Goal: Transaction & Acquisition: Purchase product/service

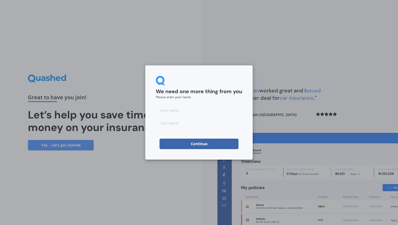
click at [201, 113] on input at bounding box center [199, 110] width 86 height 11
type input "graeme"
type input "[PERSON_NAME]"
click at [230, 92] on h2 "We need one more thing from you" at bounding box center [199, 91] width 86 height 7
click at [211, 150] on div "We need one more thing from you Please enter your name [PERSON_NAME] Continue" at bounding box center [198, 112] width 107 height 94
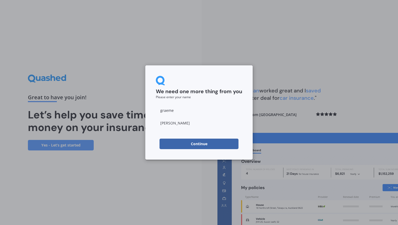
click at [211, 142] on button "Continue" at bounding box center [198, 144] width 79 height 11
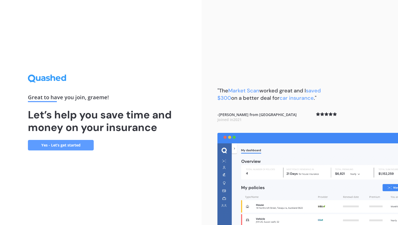
click at [49, 147] on link "Yes - Let’s get started" at bounding box center [61, 145] width 66 height 11
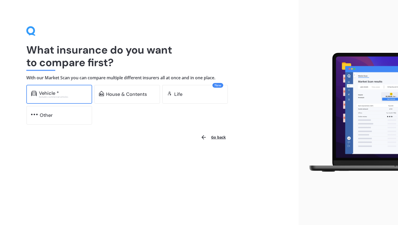
click at [64, 95] on div "Vehicle *" at bounding box center [63, 93] width 48 height 5
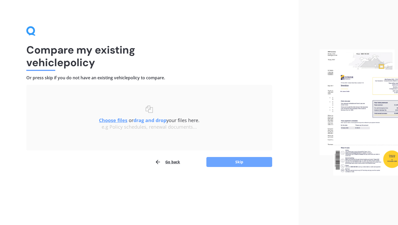
click at [241, 161] on button "Skip" at bounding box center [239, 162] width 66 height 10
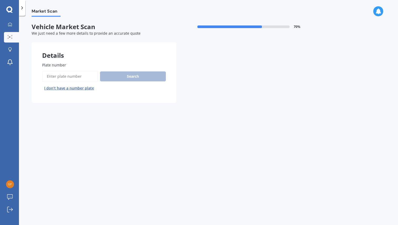
click at [85, 78] on input "Plate number" at bounding box center [70, 76] width 56 height 11
type input "jhy393"
click at [142, 75] on button "Search" at bounding box center [133, 77] width 66 height 10
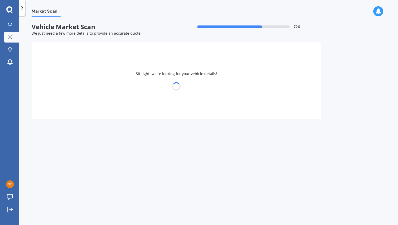
select select "SKODA"
select select "OCTAVIA"
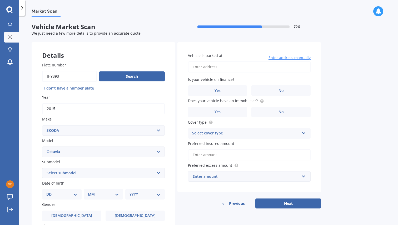
click at [216, 69] on input "Vehicle is parked at" at bounding box center [249, 67] width 123 height 11
click at [306, 70] on input "[STREET_ADDRESS]" at bounding box center [249, 67] width 123 height 11
drag, startPoint x: 304, startPoint y: 67, endPoint x: 260, endPoint y: 67, distance: 43.9
click at [260, 67] on input "[STREET_ADDRESS]" at bounding box center [249, 67] width 123 height 11
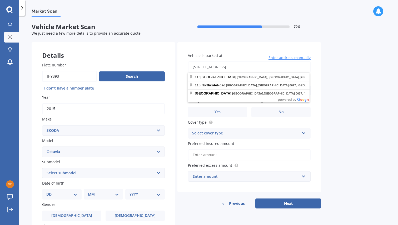
type input "[STREET_ADDRESS]"
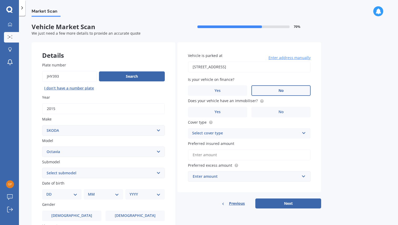
click at [277, 92] on label "No" at bounding box center [280, 90] width 59 height 11
click at [0, 0] on input "No" at bounding box center [0, 0] width 0 height 0
click at [231, 117] on label "Yes" at bounding box center [217, 112] width 59 height 11
click at [0, 0] on input "Yes" at bounding box center [0, 0] width 0 height 0
click at [242, 135] on div "Select cover type" at bounding box center [245, 133] width 107 height 6
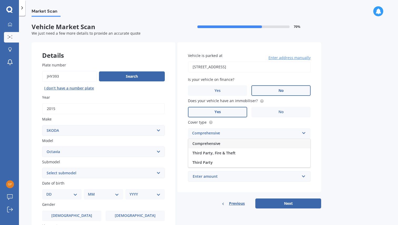
click at [243, 145] on div "Comprehensive" at bounding box center [249, 143] width 122 height 9
click at [246, 157] on input "Preferred insured amount" at bounding box center [249, 155] width 123 height 11
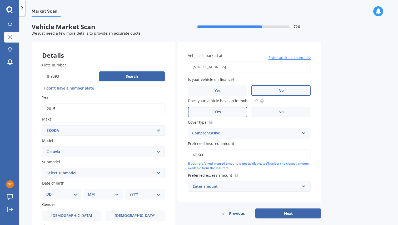
type input "$7,500"
click at [287, 189] on div "Enter amount" at bounding box center [246, 187] width 107 height 6
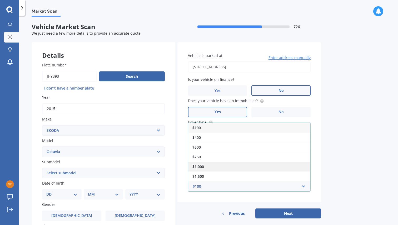
click at [278, 168] on div "$1,000" at bounding box center [249, 167] width 122 height 10
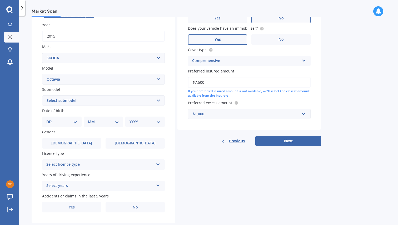
scroll to position [74, 0]
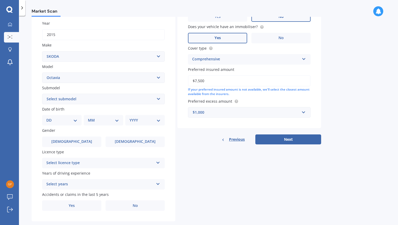
click at [70, 122] on select "DD 01 02 03 04 05 06 07 08 09 10 11 12 13 14 15 16 17 18 19 20 21 22 23 24 25 2…" at bounding box center [61, 121] width 31 height 6
select select "05"
click at [51, 118] on select "DD 01 02 03 04 05 06 07 08 09 10 11 12 13 14 15 16 17 18 19 20 21 22 23 24 25 2…" at bounding box center [61, 121] width 31 height 6
click at [104, 119] on select "MM 01 02 03 04 05 06 07 08 09 10 11 12" at bounding box center [104, 121] width 29 height 6
click at [90, 118] on select "MM 01 02 03 04 05 06 07 08 09 10 11 12" at bounding box center [104, 121] width 29 height 6
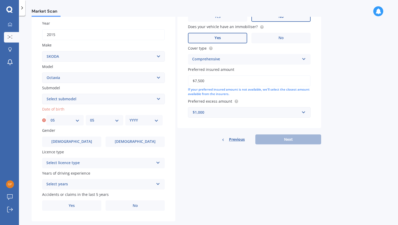
click at [99, 120] on select "MM 01 02 03 04 05 06 07 08 09 10 11 12" at bounding box center [104, 121] width 29 height 6
select select "02"
click at [90, 118] on select "MM 01 02 03 04 05 06 07 08 09 10 11 12" at bounding box center [104, 121] width 29 height 6
click at [134, 119] on select "YYYY 2025 2024 2023 2022 2021 2020 2019 2018 2017 2016 2015 2014 2013 2012 2011…" at bounding box center [143, 121] width 29 height 6
select select "1982"
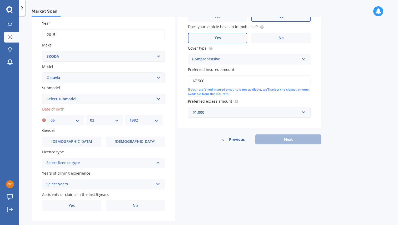
click at [129, 118] on select "YYYY 2025 2024 2023 2022 2021 2020 2019 2018 2017 2016 2015 2014 2013 2012 2011…" at bounding box center [143, 121] width 29 height 6
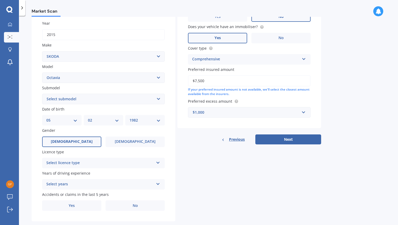
click at [95, 144] on label "[DEMOGRAPHIC_DATA]" at bounding box center [71, 142] width 59 height 11
click at [0, 0] on input "[DEMOGRAPHIC_DATA]" at bounding box center [0, 0] width 0 height 0
click at [102, 165] on div "Select licence type" at bounding box center [99, 163] width 107 height 6
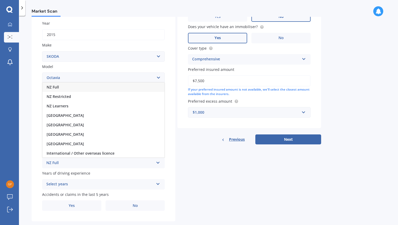
click at [94, 89] on div "NZ Full" at bounding box center [103, 87] width 122 height 9
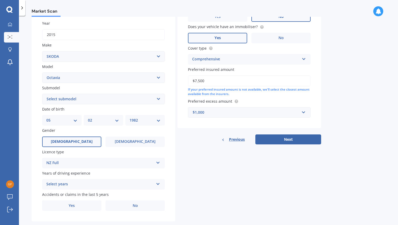
scroll to position [85, 0]
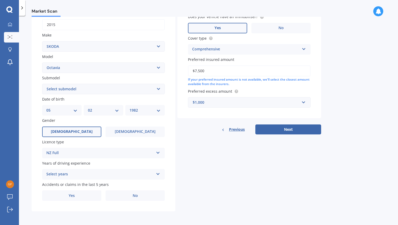
click at [108, 177] on div "Select years" at bounding box center [99, 174] width 107 height 6
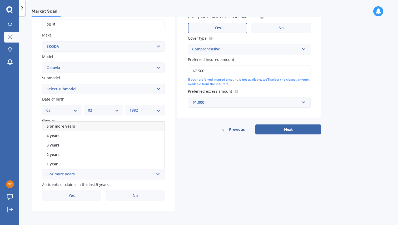
click at [99, 127] on div "5 or more years" at bounding box center [103, 126] width 122 height 9
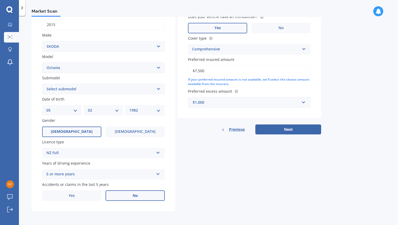
click at [115, 196] on label "No" at bounding box center [134, 196] width 59 height 11
click at [0, 0] on input "No" at bounding box center [0, 0] width 0 height 0
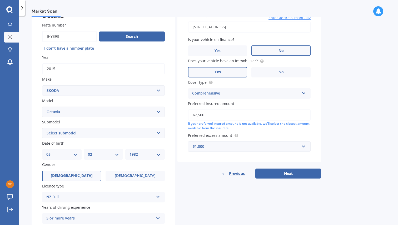
scroll to position [10, 0]
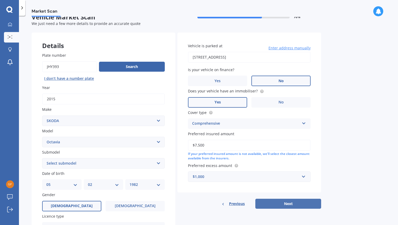
click at [299, 205] on button "Next" at bounding box center [288, 204] width 66 height 10
click at [154, 164] on select "Select submodel (All other) Combi vRS 2.0 TDI Combi 1.6 TDI Combi 1.9 TDI Combi…" at bounding box center [103, 163] width 123 height 11
select select "COMBI SCOUT 4X4 2.0 TURBO DIESEL"
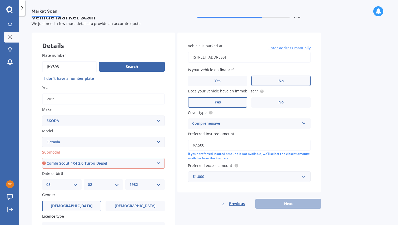
click at [42, 159] on select "Select submodel (All other) Combi vRS 2.0 TDI Combi 1.6 TDI Combi 1.9 TDI Combi…" at bounding box center [103, 163] width 123 height 11
click at [126, 164] on select "Select submodel (All other) Combi vRS 2.0 TDI Combi 1.6 TDI Combi 1.9 TDI Combi…" at bounding box center [103, 163] width 123 height 11
click at [42, 159] on select "Select submodel (All other) Combi vRS 2.0 TDI Combi 1.6 TDI Combi 1.9 TDI Combi…" at bounding box center [103, 163] width 123 height 11
click at [289, 206] on button "Next" at bounding box center [288, 204] width 66 height 10
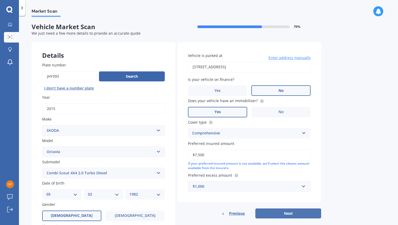
select select "05"
select select "02"
select select "1982"
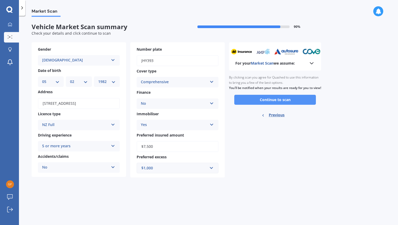
click at [266, 105] on button "Continue to scan" at bounding box center [275, 100] width 82 height 10
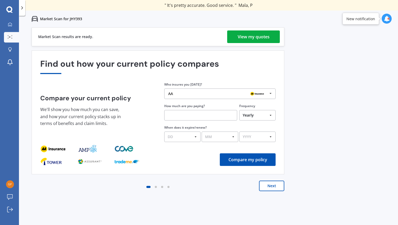
click at [265, 33] on div "View my quotes" at bounding box center [254, 37] width 32 height 13
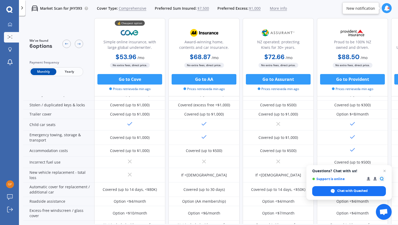
scroll to position [226, 0]
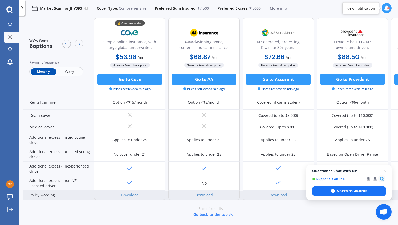
click at [134, 195] on div "Download" at bounding box center [129, 195] width 71 height 9
click at [134, 194] on link "Download" at bounding box center [130, 195] width 18 height 5
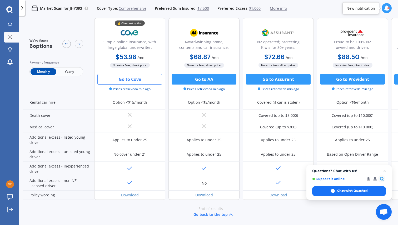
click at [132, 77] on button "Go to Cove" at bounding box center [129, 79] width 65 height 11
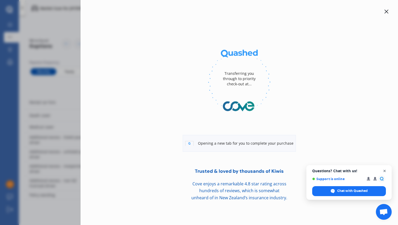
click at [384, 171] on span "Open chat" at bounding box center [384, 171] width 7 height 7
